Goal: Transaction & Acquisition: Purchase product/service

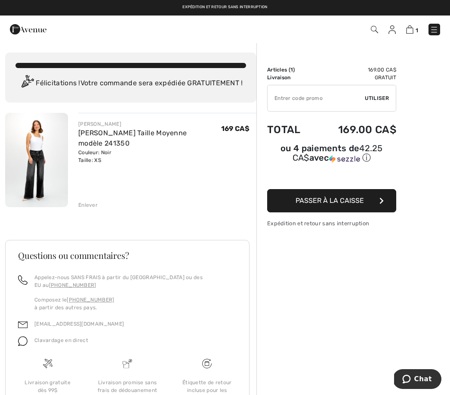
click at [341, 204] on span "Passer à la caisse" at bounding box center [330, 200] width 68 height 8
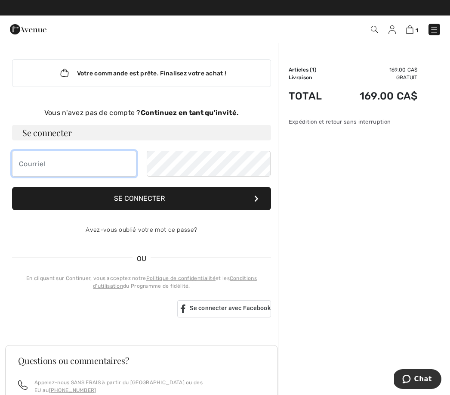
click at [85, 162] on input "email" at bounding box center [74, 164] width 124 height 26
click at [194, 72] on div "Votre commande est prête. Finalisez votre achat !" at bounding box center [141, 73] width 259 height 28
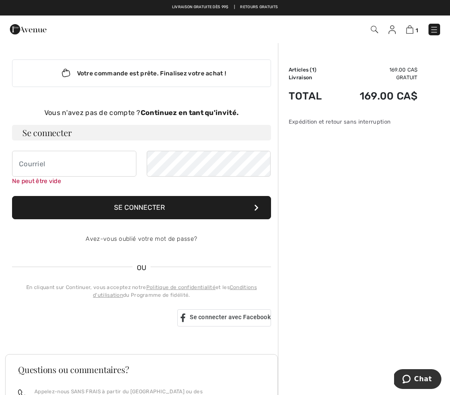
click at [219, 115] on strong "Continuez en tant qu'invité." at bounding box center [190, 112] width 98 height 8
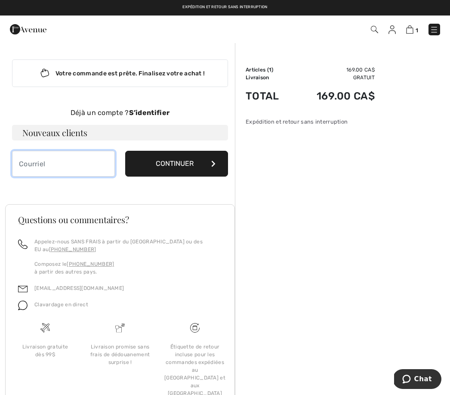
click at [61, 175] on input "email" at bounding box center [63, 164] width 103 height 26
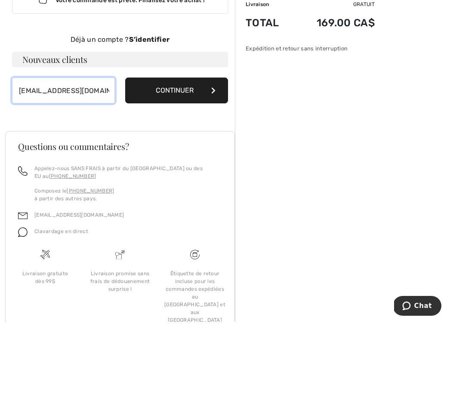
type input "[EMAIL_ADDRESS][DOMAIN_NAME]"
click at [209, 151] on button "Continuer" at bounding box center [176, 164] width 103 height 26
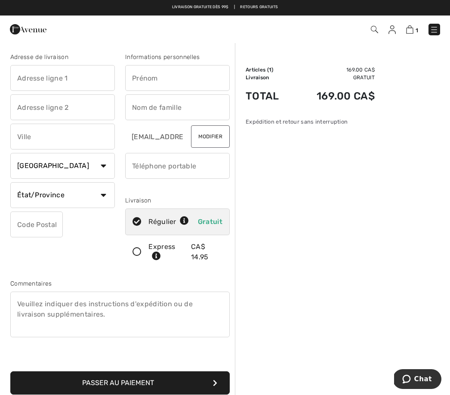
click at [28, 77] on input "text" at bounding box center [62, 78] width 105 height 26
click at [45, 136] on input "text" at bounding box center [62, 136] width 105 height 26
type input "2905 leclerc"
click at [164, 75] on input "text" at bounding box center [177, 78] width 105 height 26
type input "St Jean Baptiste"
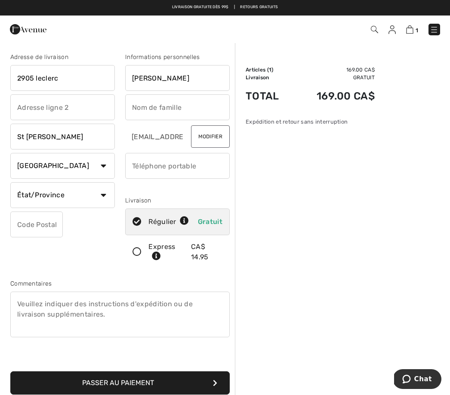
click at [162, 106] on input "text" at bounding box center [177, 107] width 105 height 26
type input "Francine"
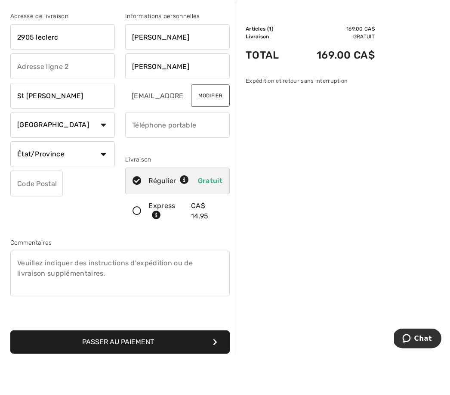
type input "Lefebvre"
click at [102, 182] on select "État/Province Alberta Colombie-Britannique Ile-du-Prince-Edward Manitoba Nouvea…" at bounding box center [62, 195] width 105 height 26
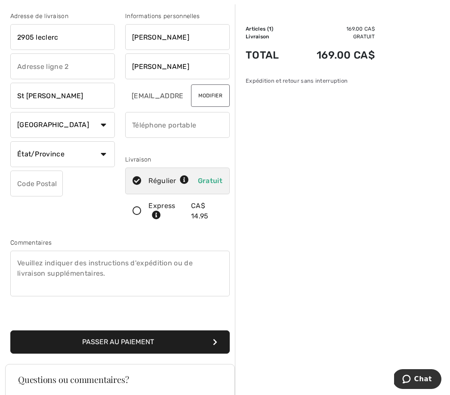
select select "QC"
click at [33, 184] on input "text" at bounding box center [36, 183] width 52 height 26
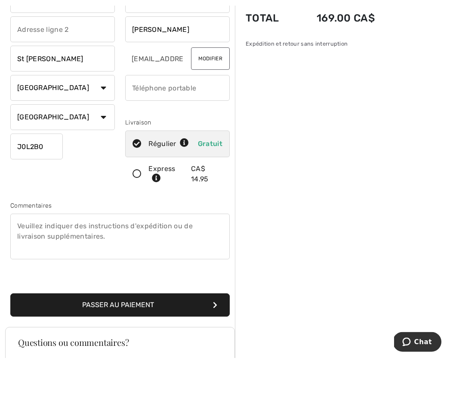
type input "J0L2B0"
click at [160, 112] on input "phone" at bounding box center [177, 125] width 105 height 26
type input "5142490451"
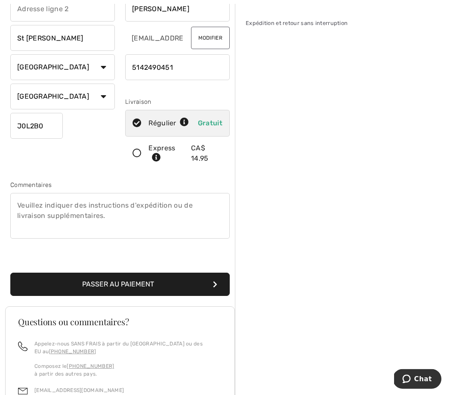
scroll to position [99, 0]
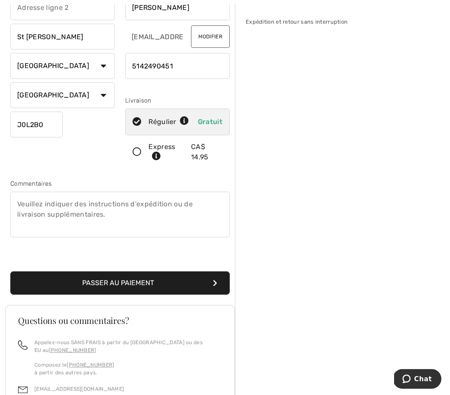
click at [165, 277] on button "Passer au paiement" at bounding box center [119, 282] width 219 height 23
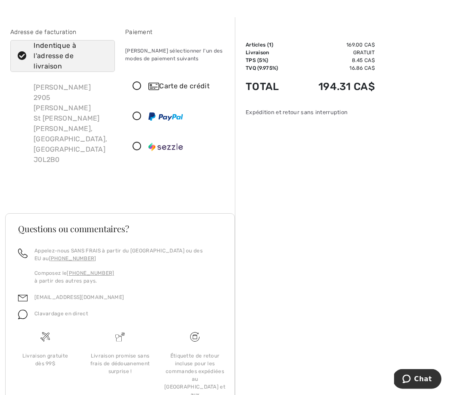
scroll to position [28, 0]
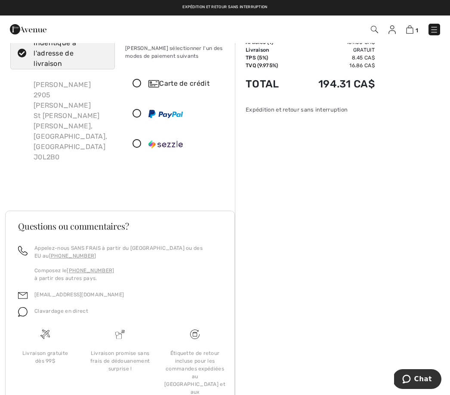
click at [175, 87] on div "Carte de crédit" at bounding box center [185, 83] width 75 height 10
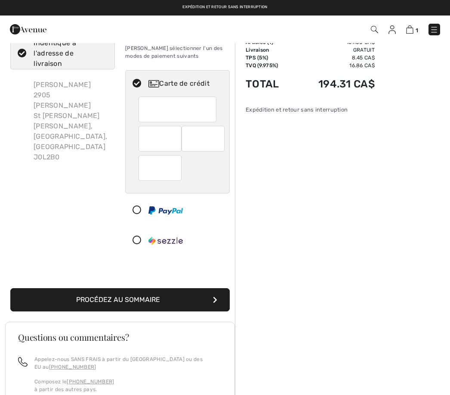
scroll to position [0, 0]
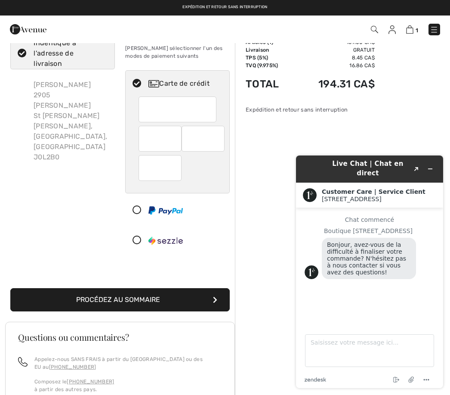
click at [214, 113] on div at bounding box center [178, 109] width 78 height 26
click at [224, 111] on div at bounding box center [178, 144] width 104 height 96
click at [214, 113] on div at bounding box center [178, 109] width 78 height 26
click at [217, 113] on div at bounding box center [178, 144] width 104 height 96
click at [178, 140] on div at bounding box center [160, 139] width 43 height 26
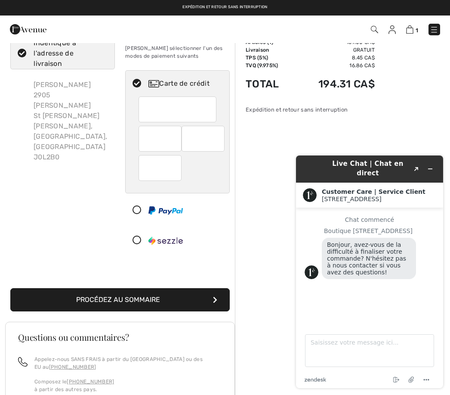
click at [50, 170] on div "Adresse de facturation Indentique à l'adresse de livraison Francine Lefebvre 29…" at bounding box center [62, 141] width 115 height 232
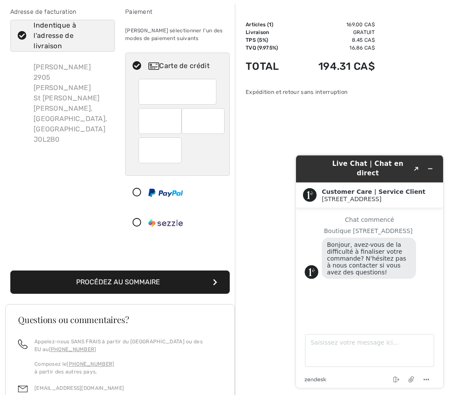
scroll to position [45, 0]
click at [65, 279] on button "Procédez au sommaire" at bounding box center [119, 281] width 219 height 23
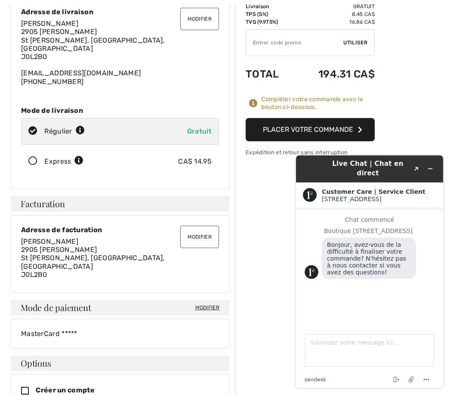
scroll to position [88, 0]
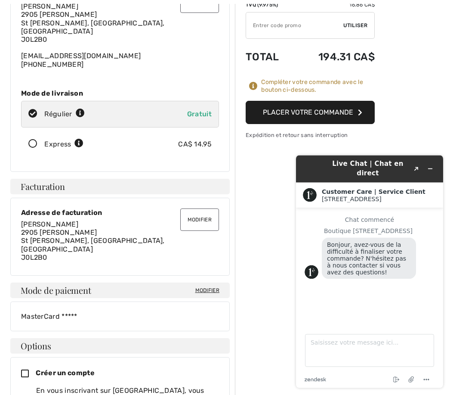
click at [434, 167] on button "Réduire le widget" at bounding box center [430, 168] width 14 height 12
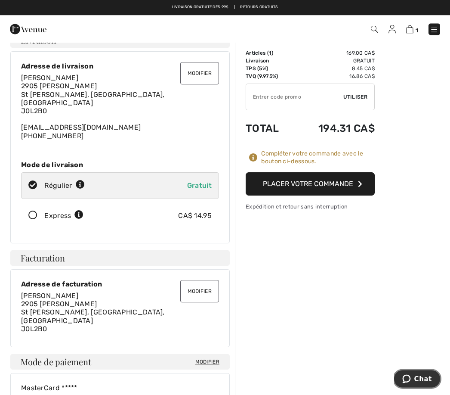
scroll to position [0, 0]
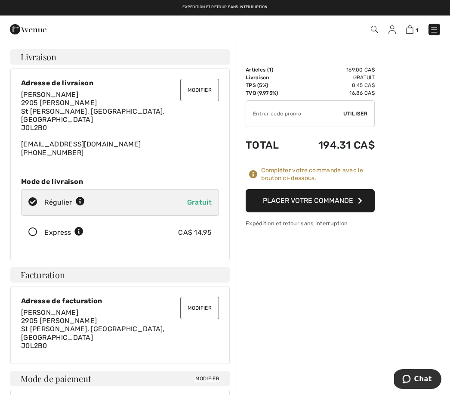
click at [322, 201] on button "Placer votre commande" at bounding box center [310, 200] width 129 height 23
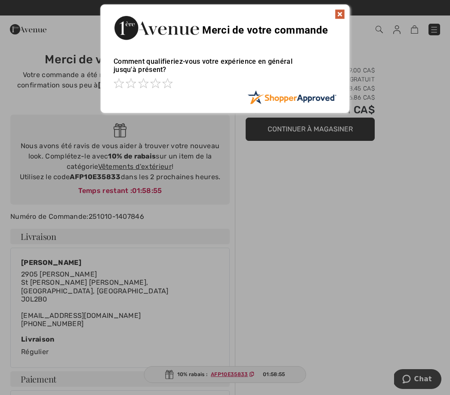
click at [344, 14] on img at bounding box center [340, 14] width 10 height 10
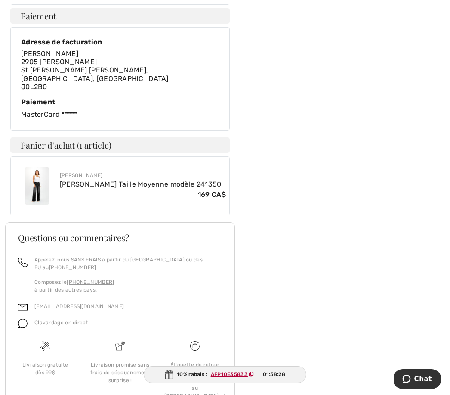
scroll to position [377, 0]
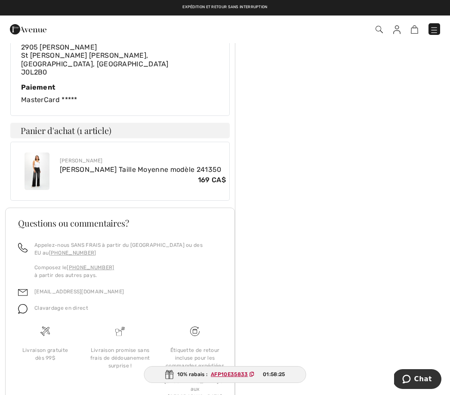
click at [235, 378] on span "AFP10E35833" at bounding box center [234, 374] width 54 height 8
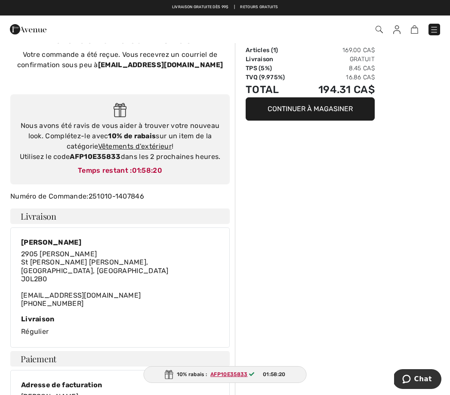
scroll to position [0, 0]
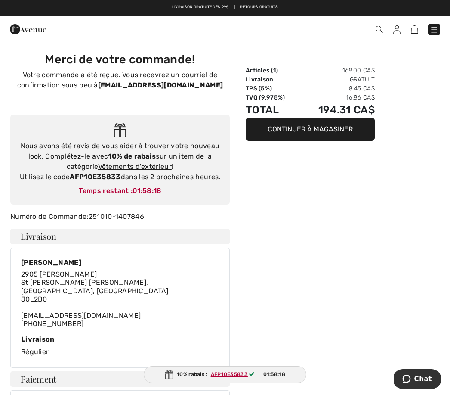
click at [135, 194] on span "01:58:18" at bounding box center [147, 190] width 29 height 8
click at [126, 133] on img at bounding box center [120, 130] width 13 height 14
click at [140, 170] on link "Vêtements d'extérieur" at bounding box center [135, 166] width 74 height 8
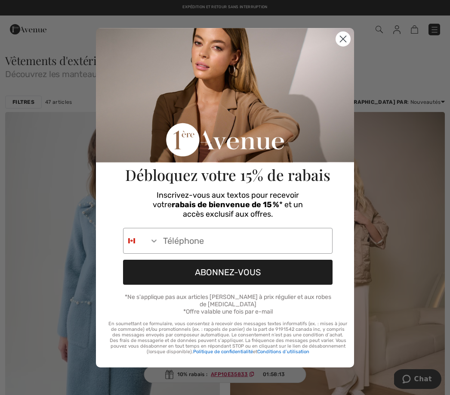
click at [343, 45] on circle "Close dialog" at bounding box center [343, 38] width 14 height 14
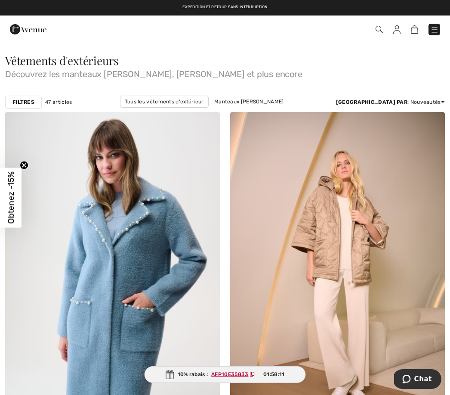
click at [274, 378] on span "01:58:11" at bounding box center [273, 374] width 21 height 8
click at [427, 34] on span at bounding box center [317, 30] width 246 height 12
click at [410, 34] on span at bounding box center [317, 30] width 246 height 12
click at [418, 34] on img at bounding box center [414, 29] width 7 height 8
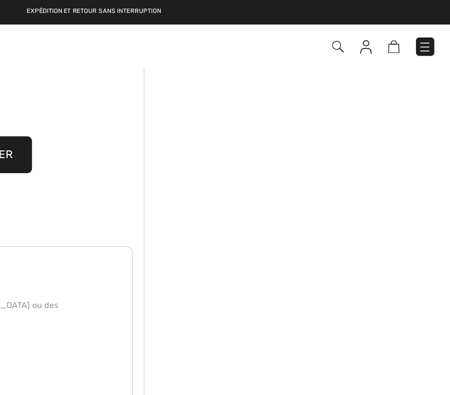
click at [411, 31] on img at bounding box center [414, 29] width 7 height 8
